Goal: Navigation & Orientation: Find specific page/section

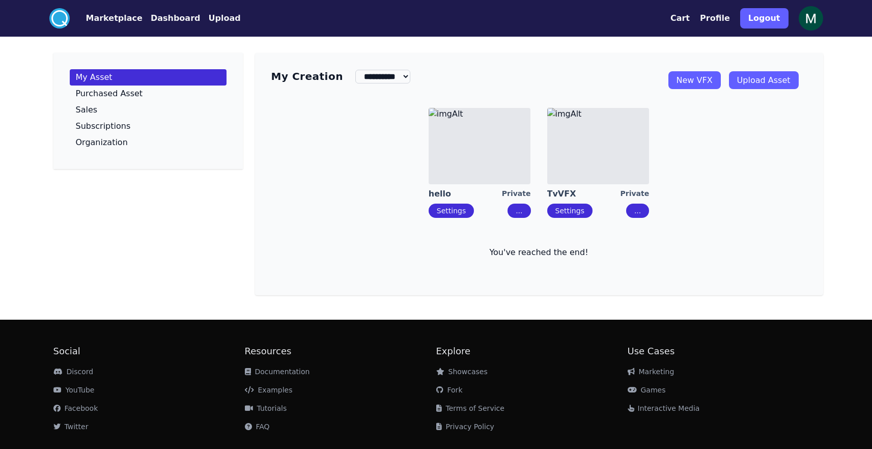
click at [808, 16] on img at bounding box center [811, 18] width 24 height 24
click at [810, 21] on img at bounding box center [811, 18] width 24 height 24
click at [103, 141] on p "Organization" at bounding box center [102, 142] width 52 height 8
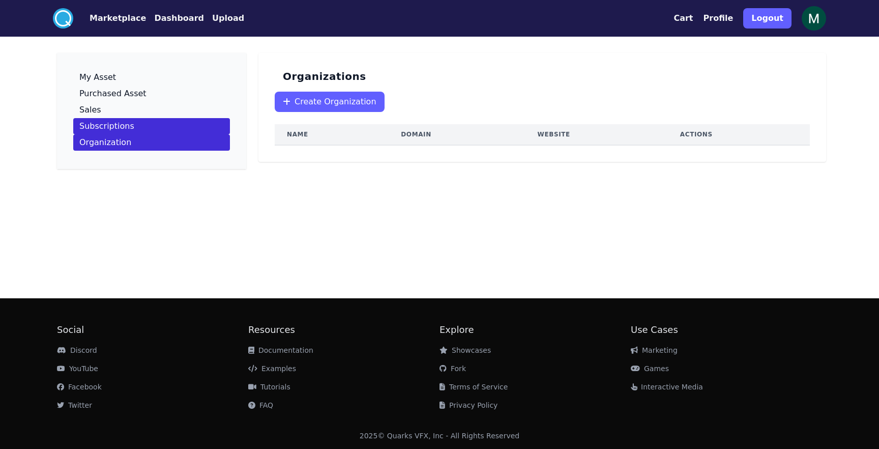
click at [104, 128] on p "Subscriptions" at bounding box center [106, 126] width 55 height 8
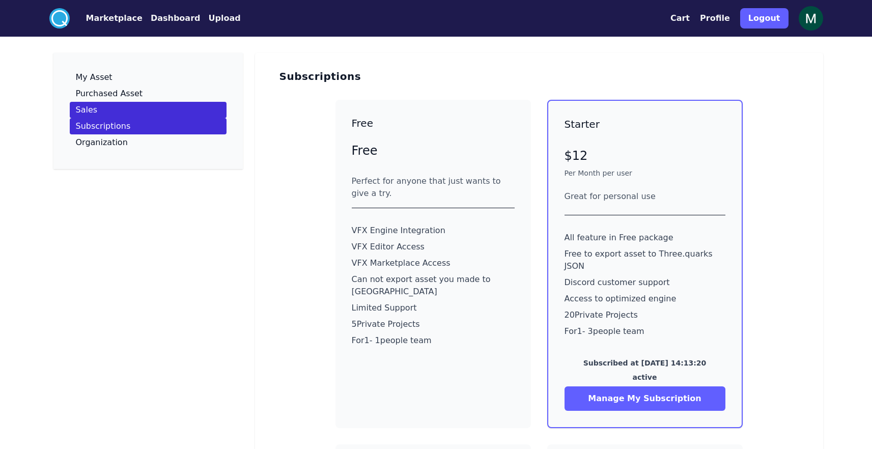
click at [128, 106] on link "Sales" at bounding box center [148, 110] width 157 height 16
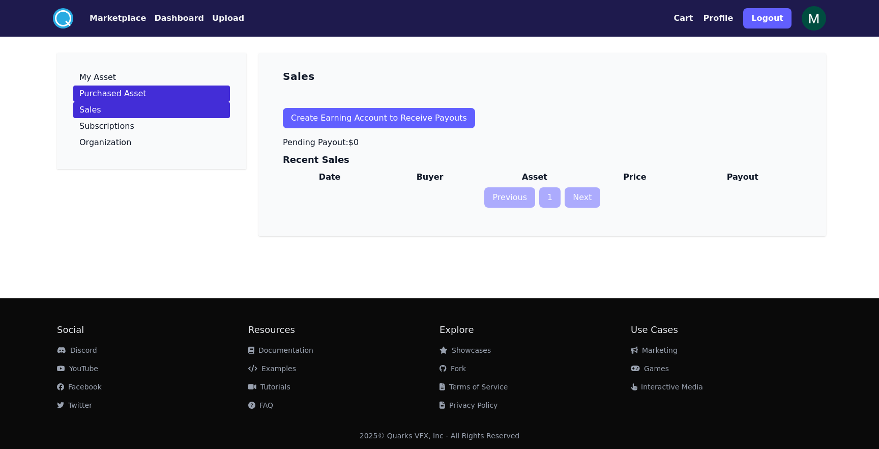
click at [143, 96] on link "Purchased Asset" at bounding box center [151, 94] width 157 height 16
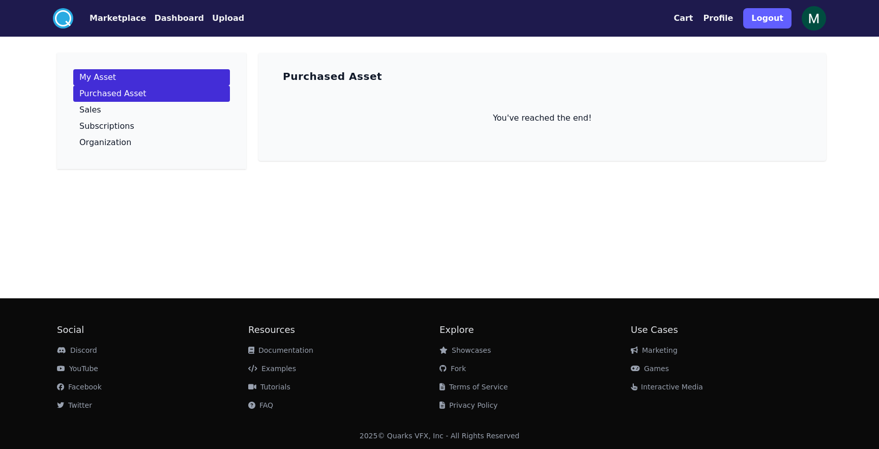
click at [123, 77] on link "My Asset" at bounding box center [151, 77] width 157 height 16
